Goal: Information Seeking & Learning: Learn about a topic

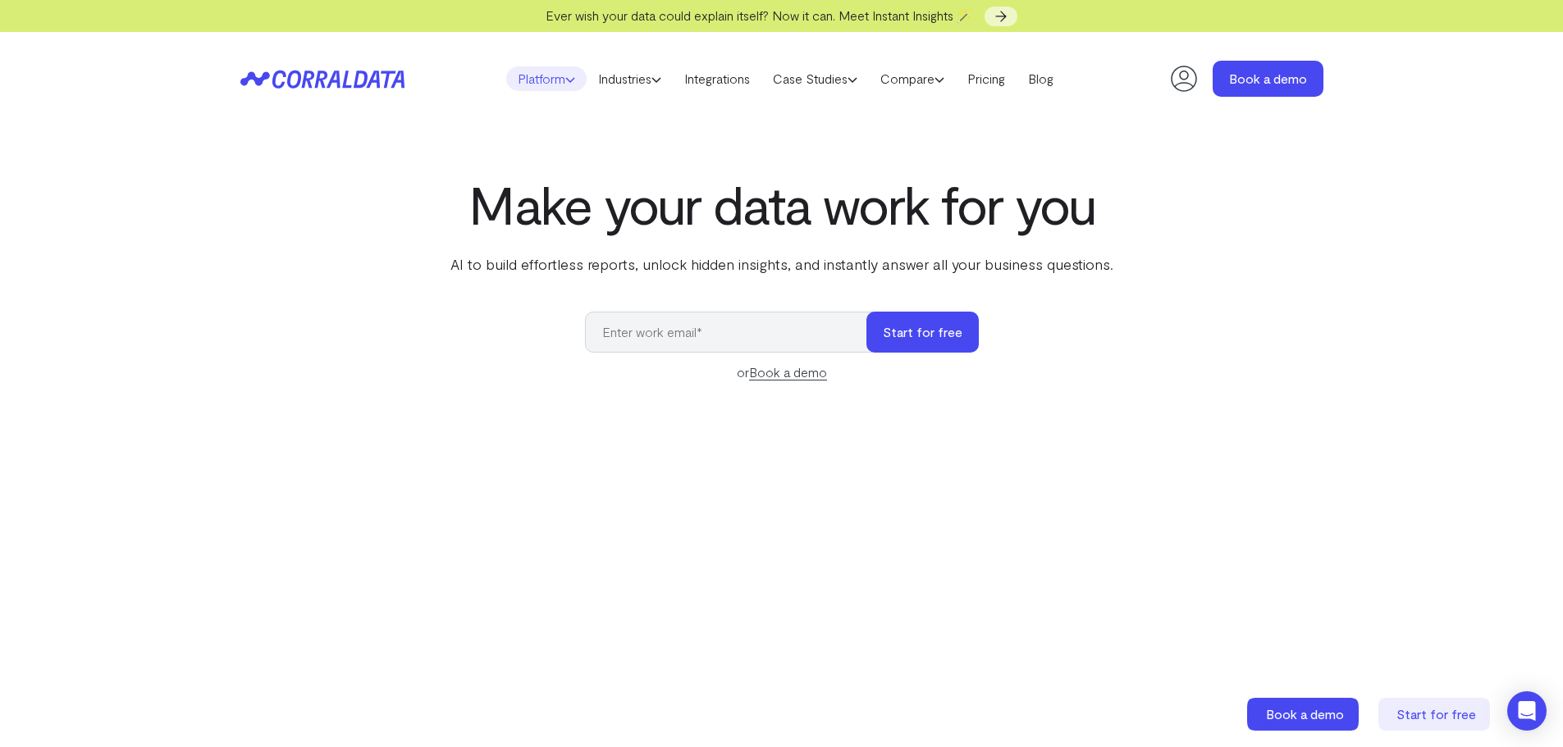
click at [541, 80] on link "Platform" at bounding box center [546, 78] width 80 height 25
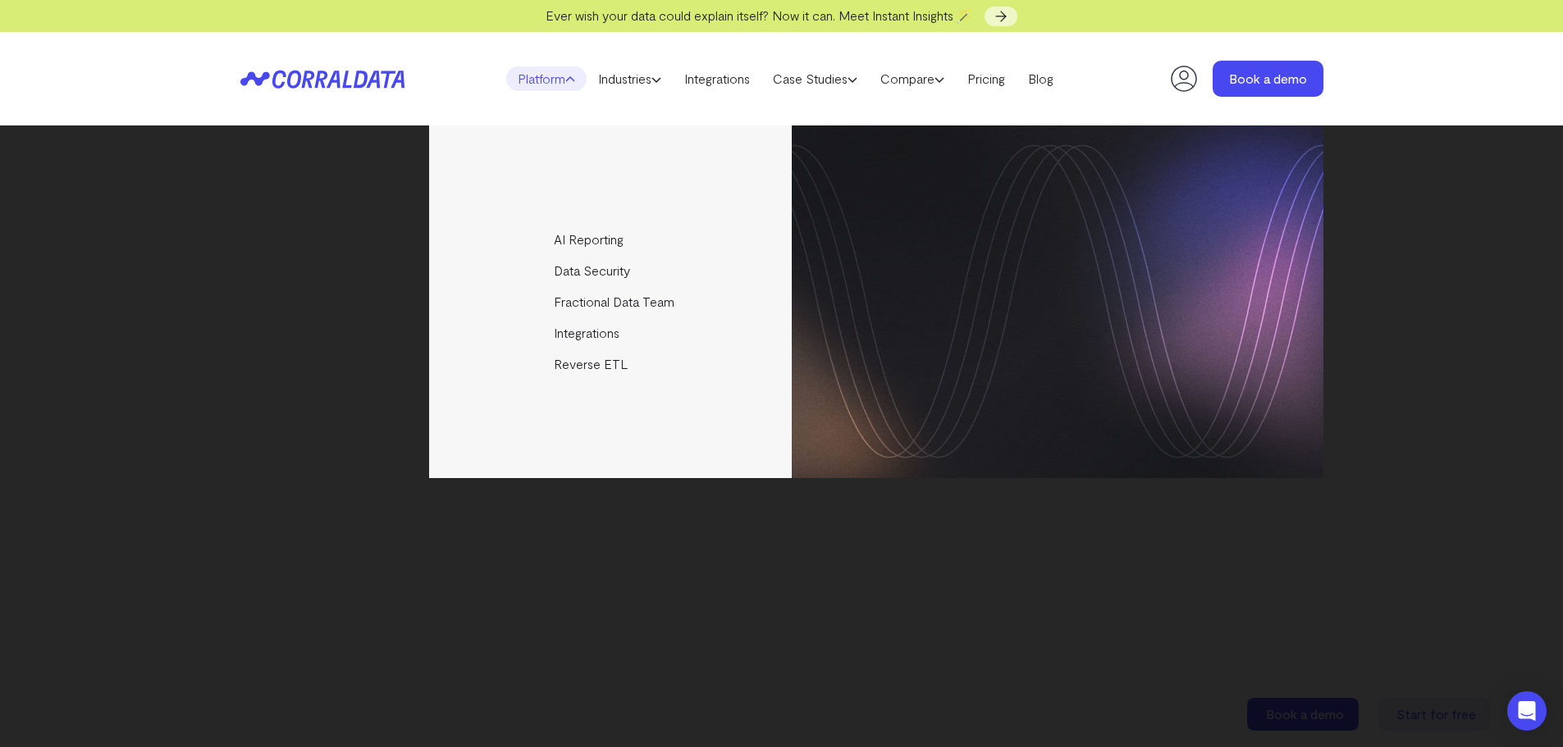
click at [387, 228] on div "AI Reporting Use AI to effortlessly answer any business questions from all your…" at bounding box center [781, 302] width 1083 height 353
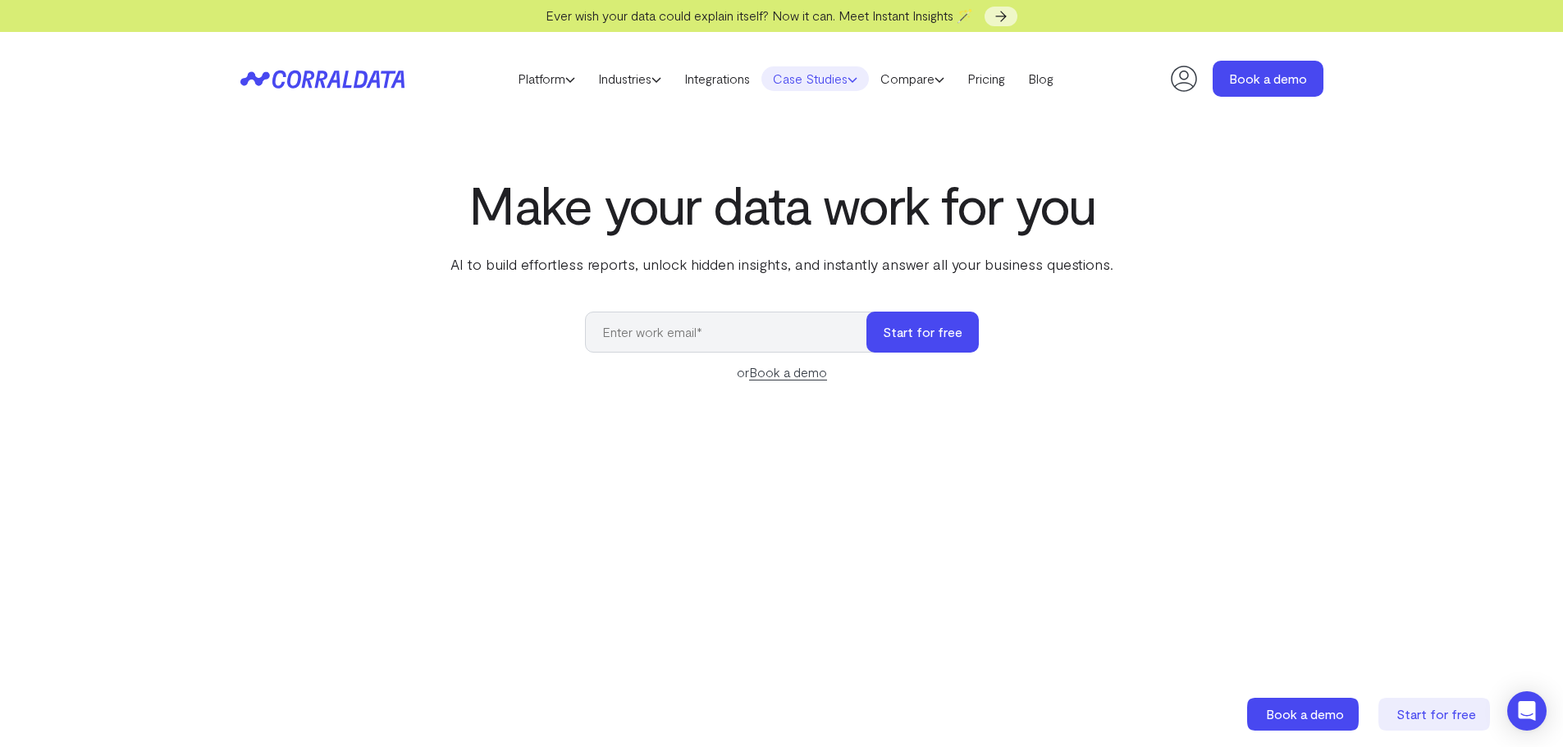
click at [815, 77] on link "Case Studies" at bounding box center [814, 78] width 107 height 25
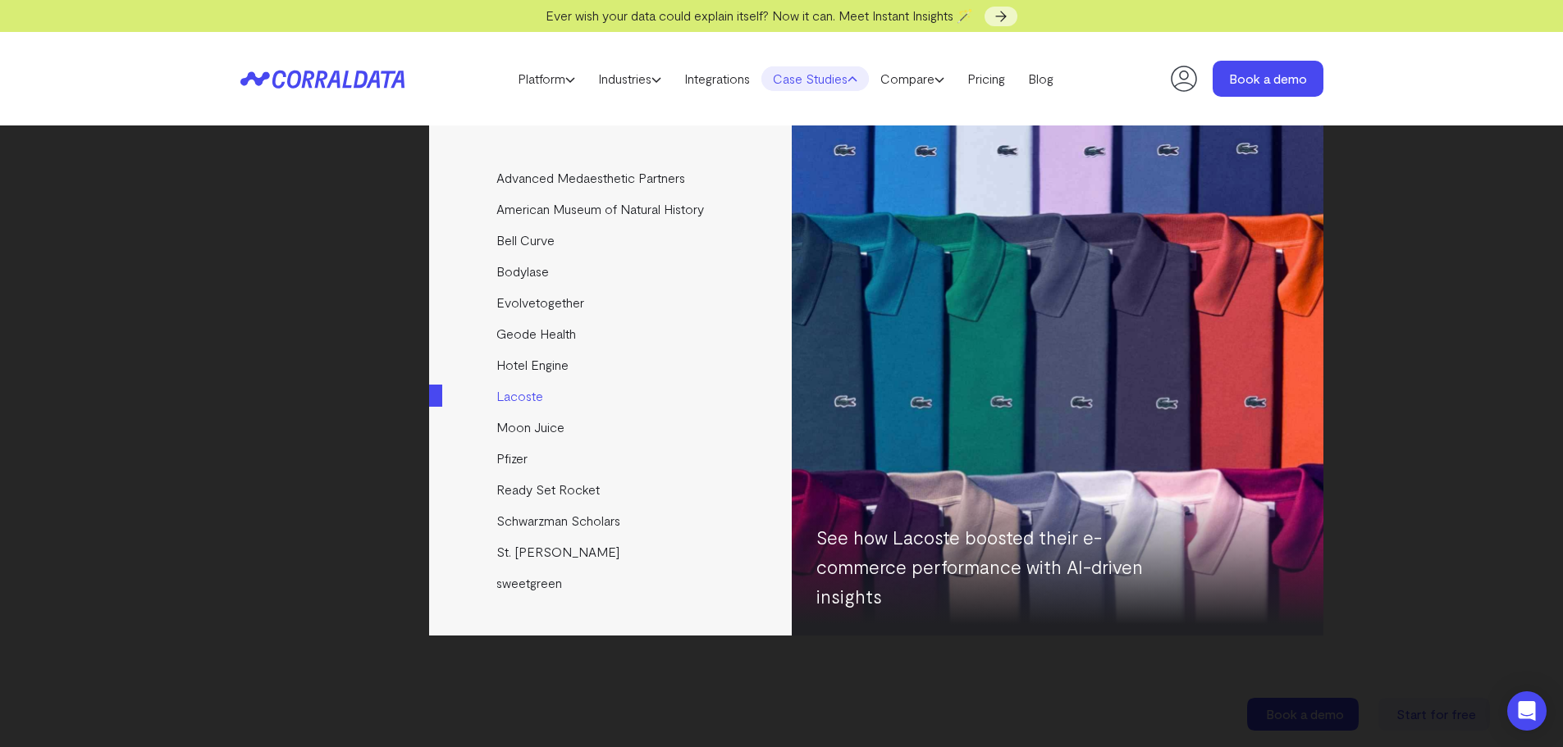
click at [526, 400] on link "Lacoste" at bounding box center [611, 396] width 365 height 31
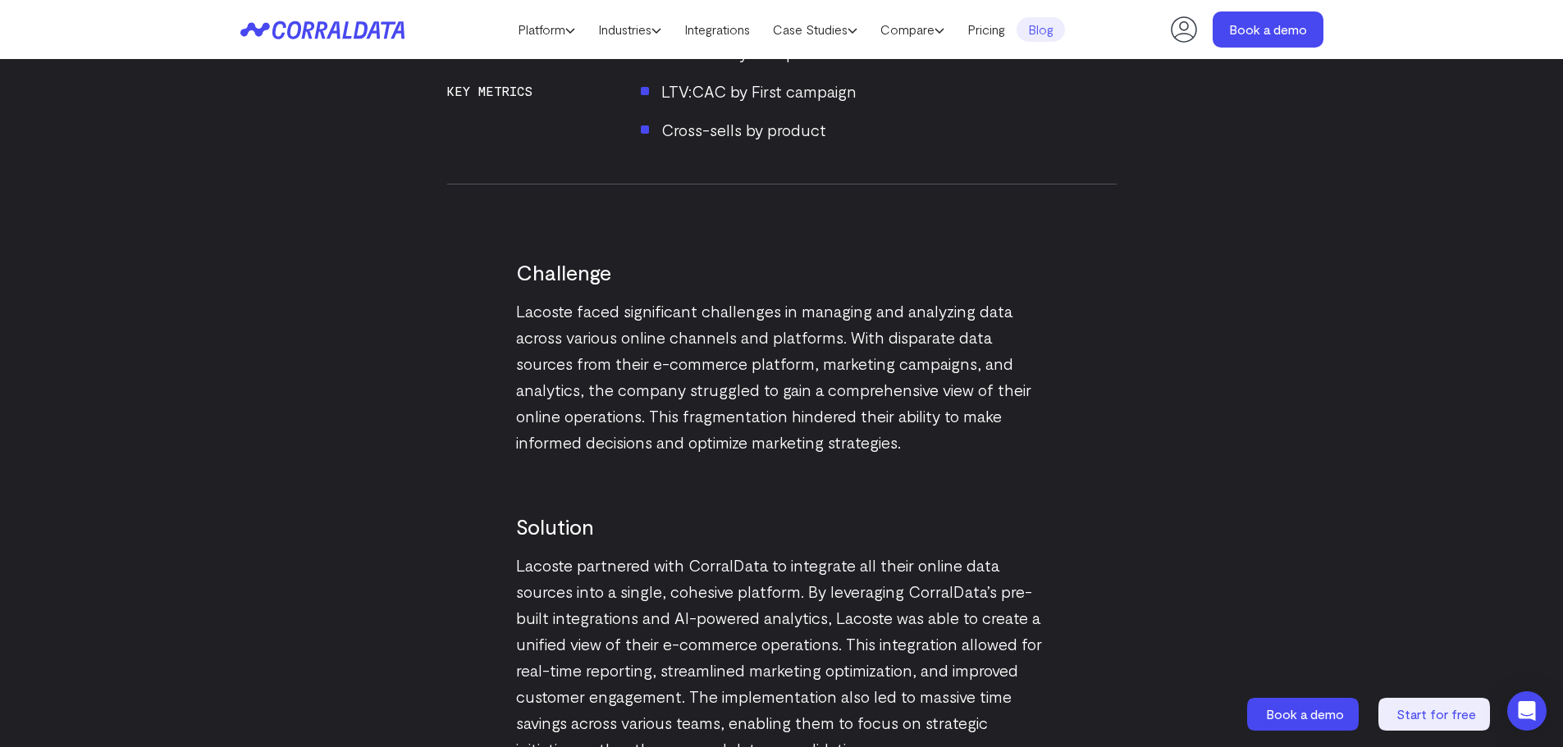
scroll to position [1688, 0]
